Goal: Find specific page/section: Find specific page/section

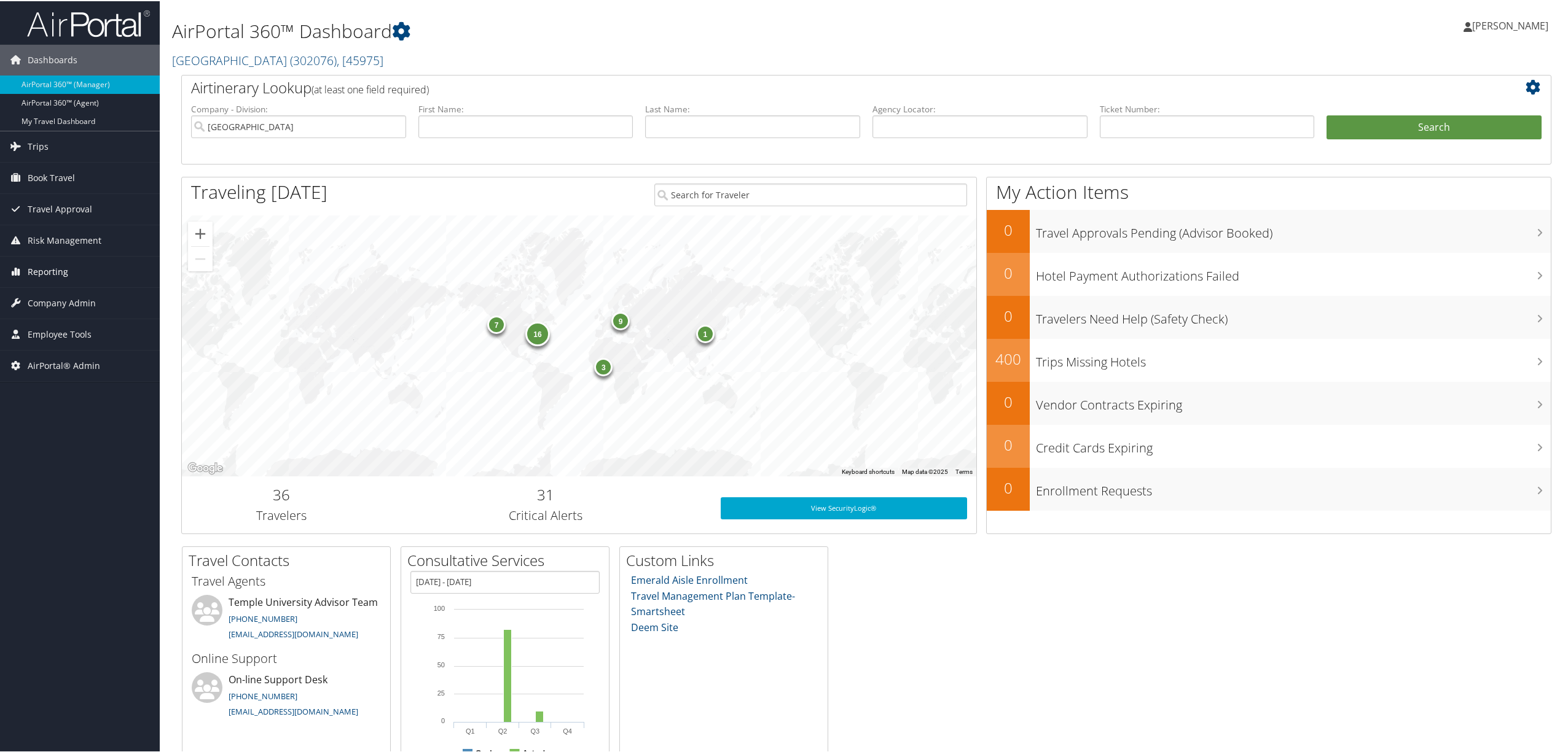
click at [45, 273] on span "Reporting" at bounding box center [48, 270] width 41 height 30
click at [54, 392] on span "Company Admin" at bounding box center [62, 393] width 68 height 30
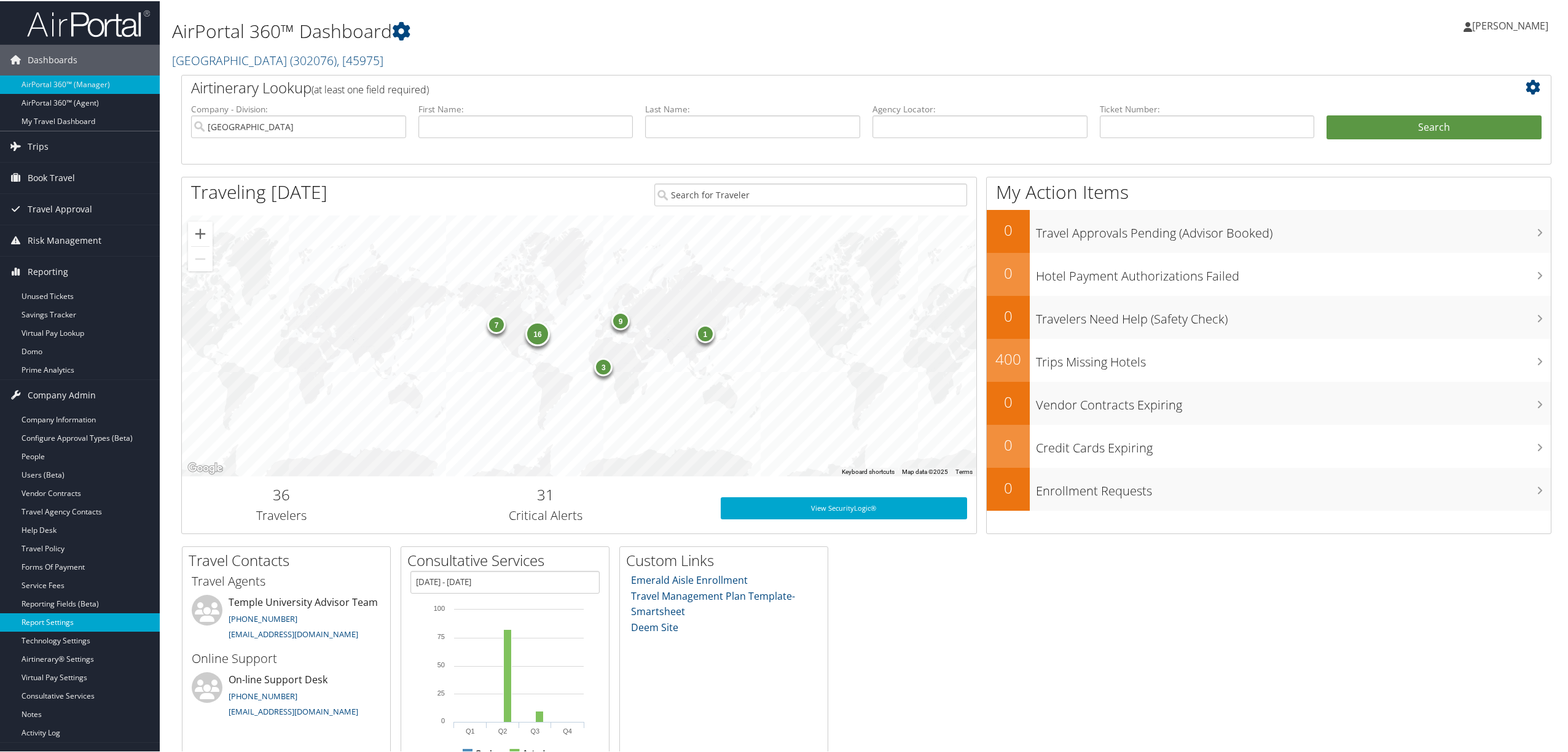
click at [68, 626] on link "Report Settings" at bounding box center [80, 621] width 159 height 18
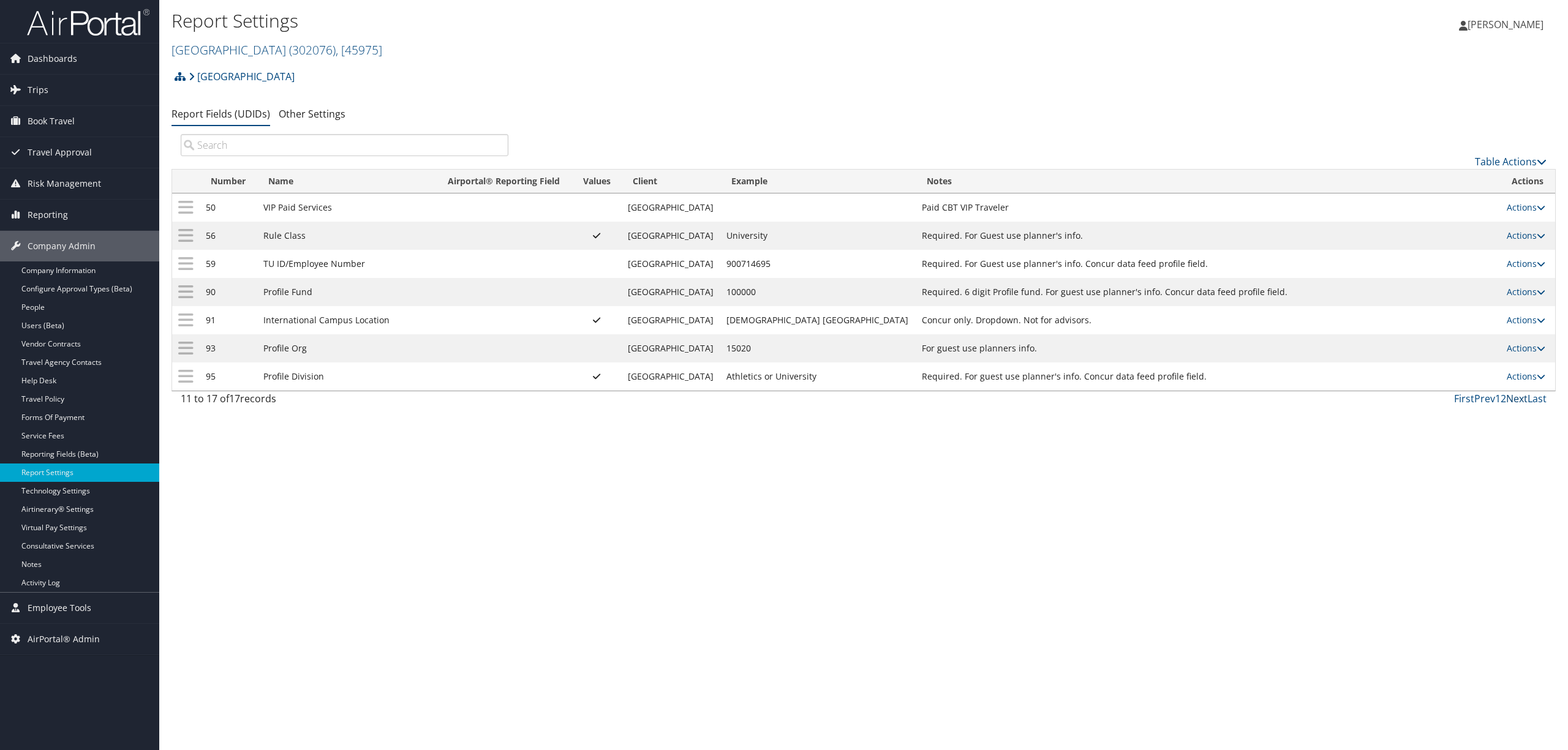
click at [1514, 403] on link "Next" at bounding box center [1516, 399] width 22 height 14
click at [1515, 403] on link "Next" at bounding box center [1516, 399] width 22 height 14
click at [885, 615] on div "Report Settings [GEOGRAPHIC_DATA] ( 302076 ) , [ 45975 ] [GEOGRAPHIC_DATA] [GEO…" at bounding box center [863, 375] width 1408 height 750
click at [1519, 399] on link "Next" at bounding box center [1516, 399] width 22 height 14
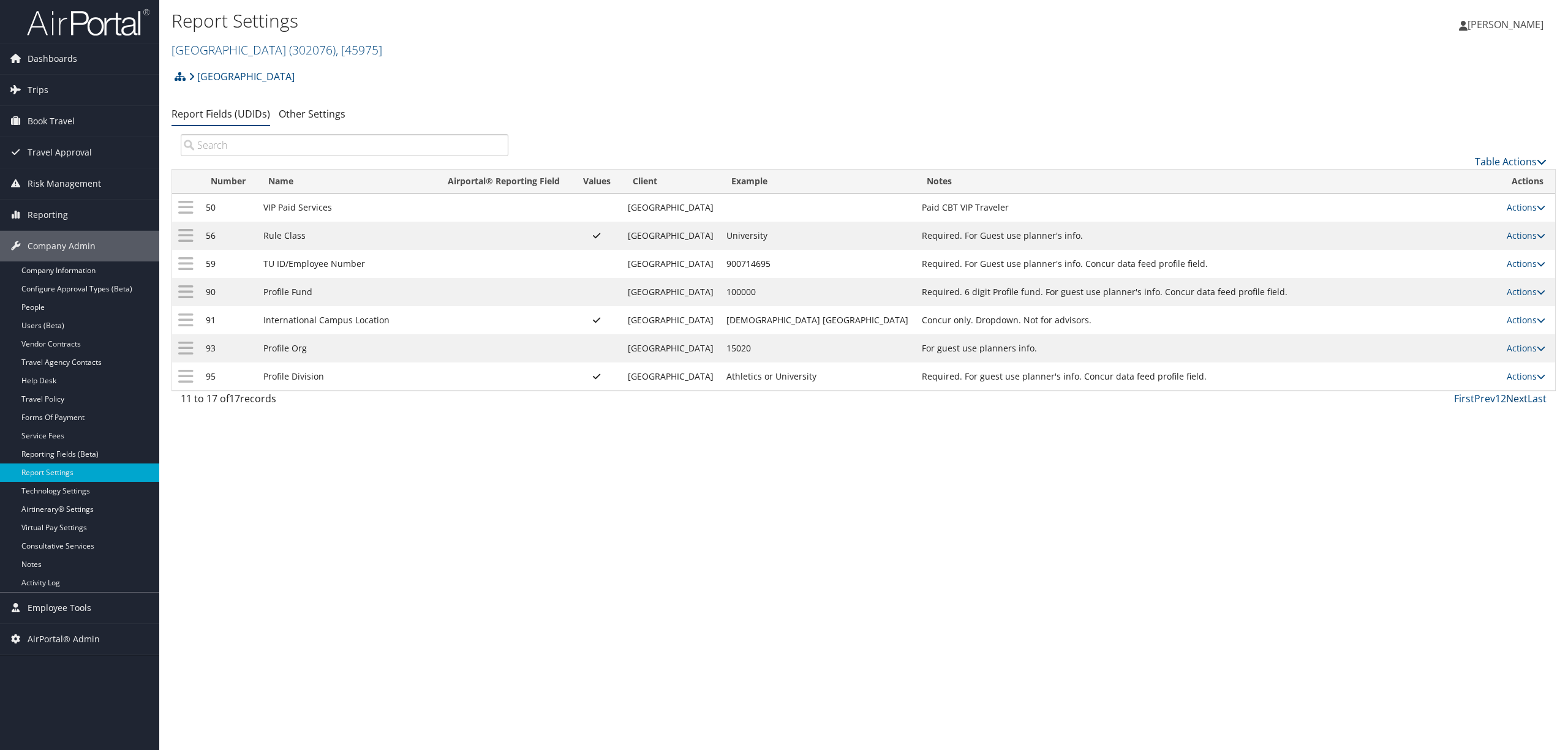
click at [1519, 404] on link "Next" at bounding box center [1516, 399] width 22 height 14
click at [1463, 403] on link "First" at bounding box center [1463, 399] width 20 height 14
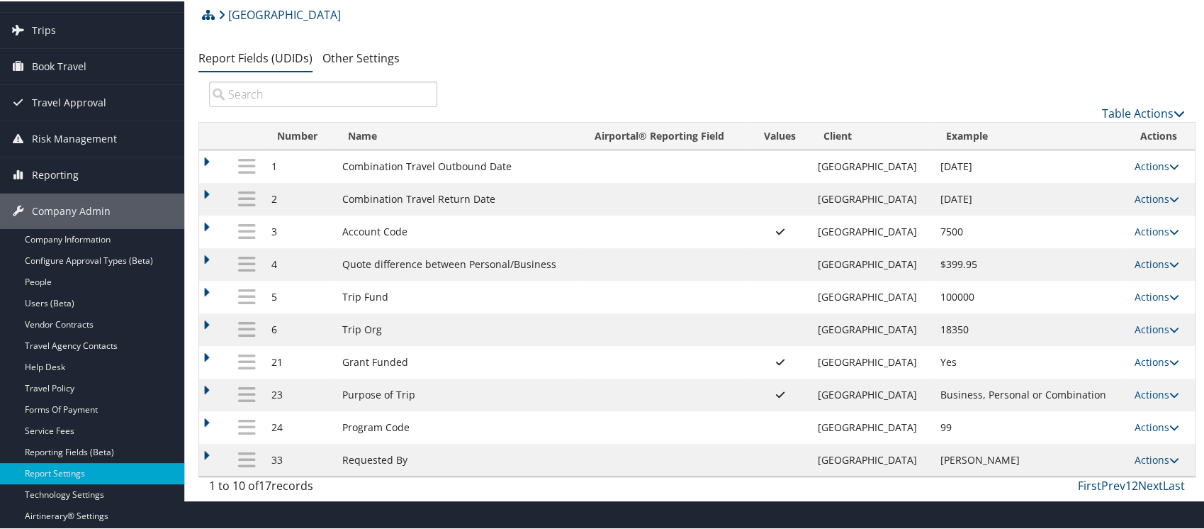
scroll to position [77, 0]
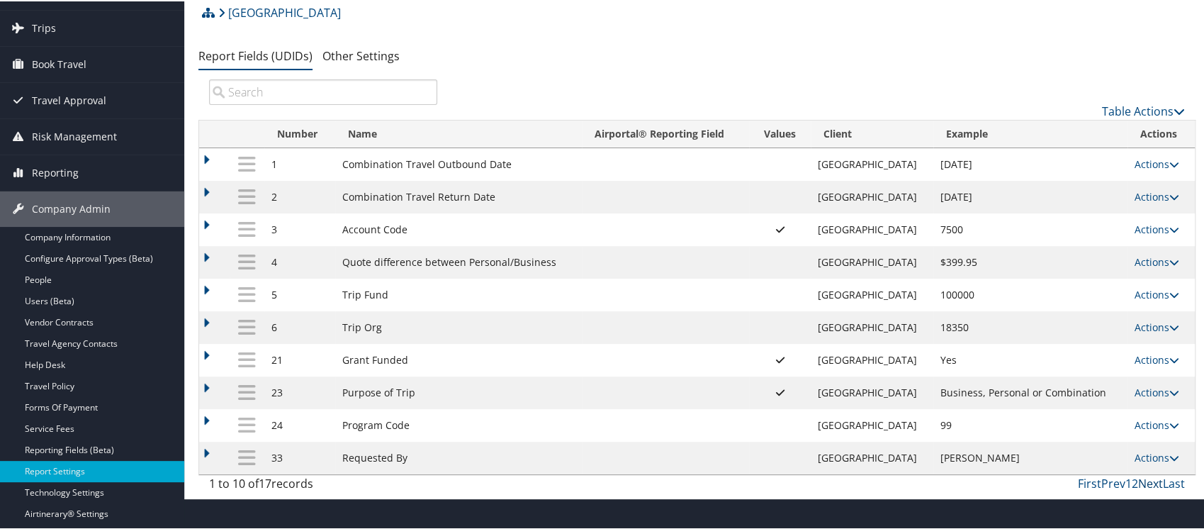
click at [1146, 476] on link "Next" at bounding box center [1150, 482] width 25 height 16
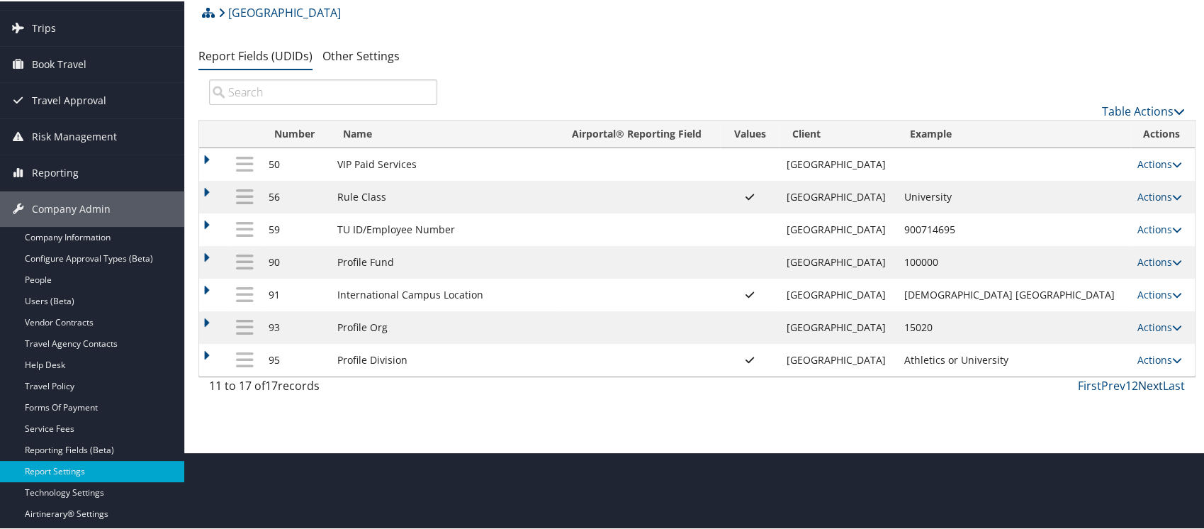
click at [1145, 388] on link "Next" at bounding box center [1150, 384] width 25 height 16
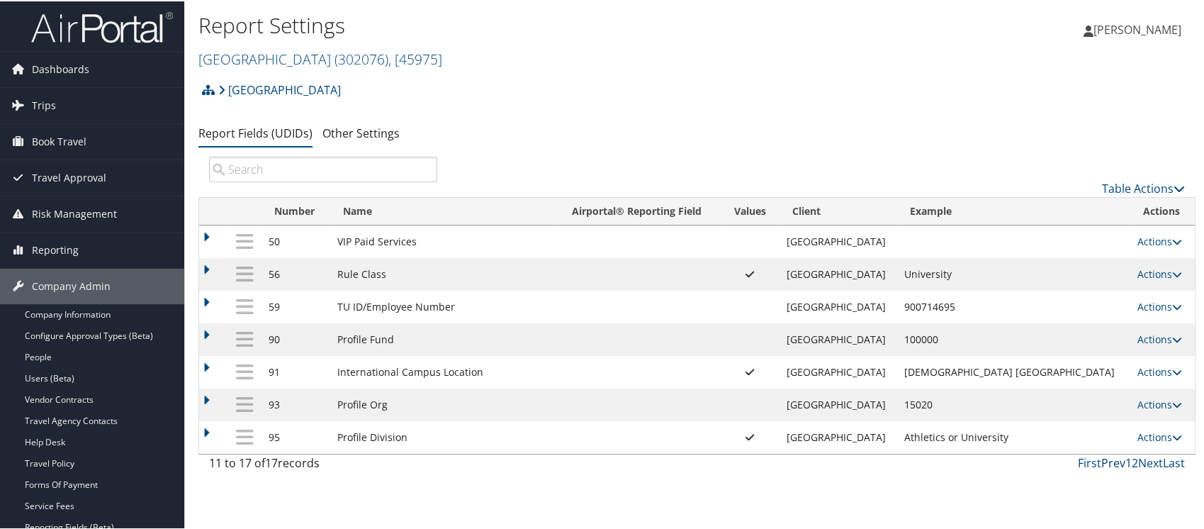
click at [1104, 462] on link "Prev" at bounding box center [1114, 462] width 24 height 16
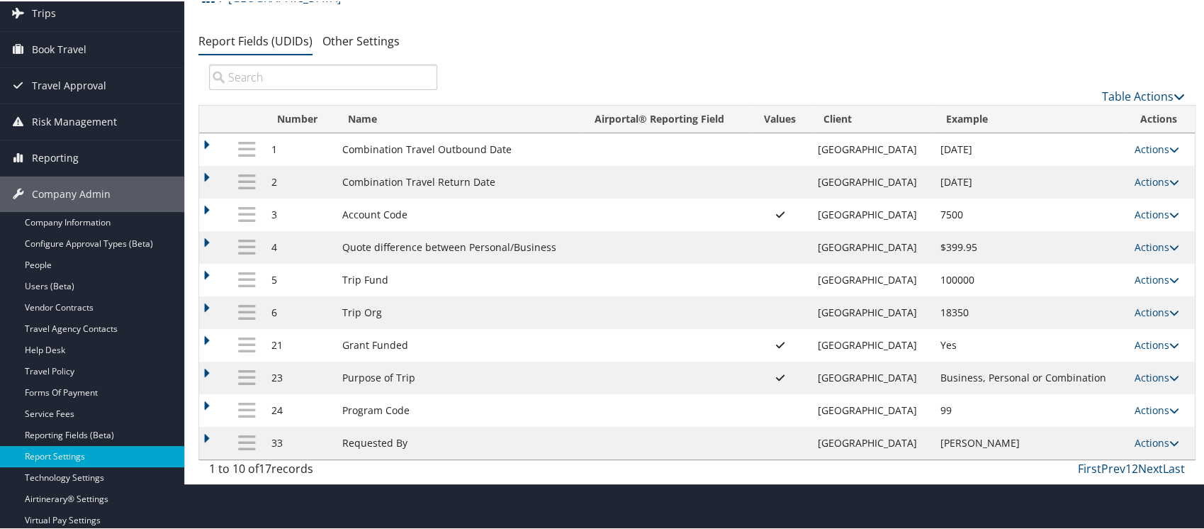
scroll to position [96, 0]
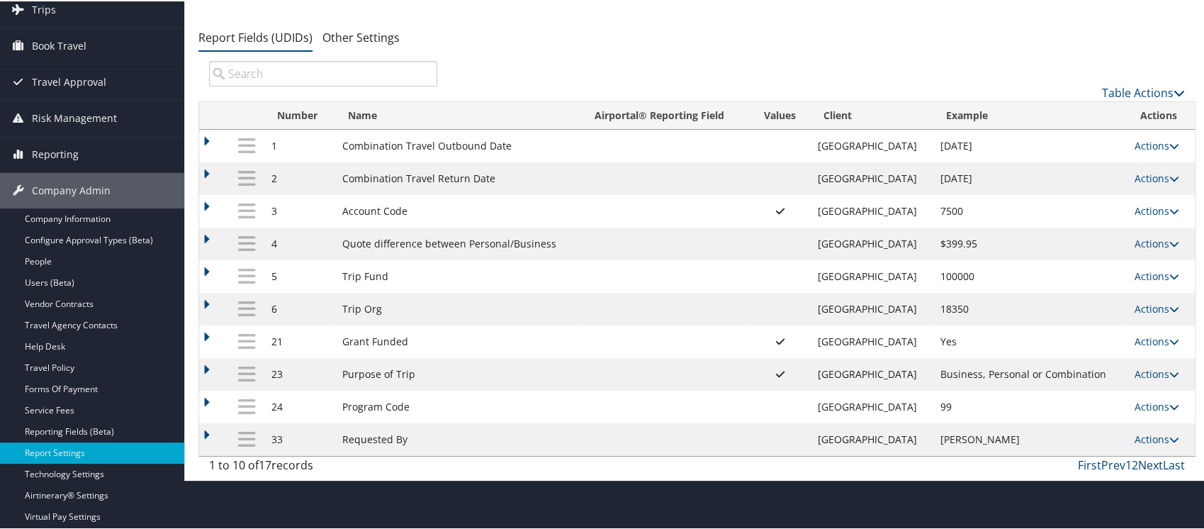
click at [1143, 462] on link "Next" at bounding box center [1150, 464] width 25 height 16
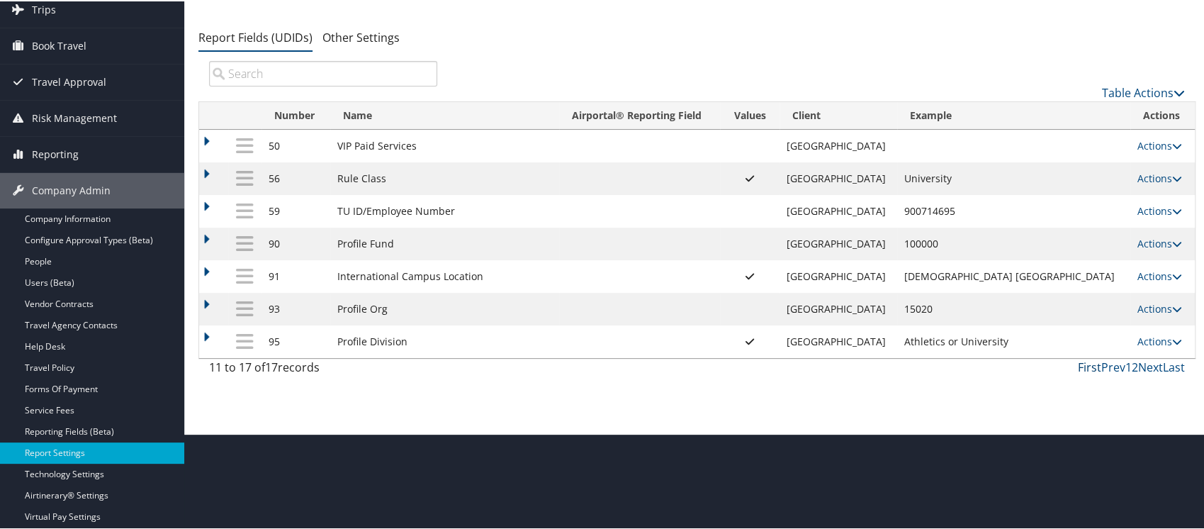
click at [1086, 366] on link "First" at bounding box center [1089, 366] width 23 height 16
